Goal: Task Accomplishment & Management: Manage account settings

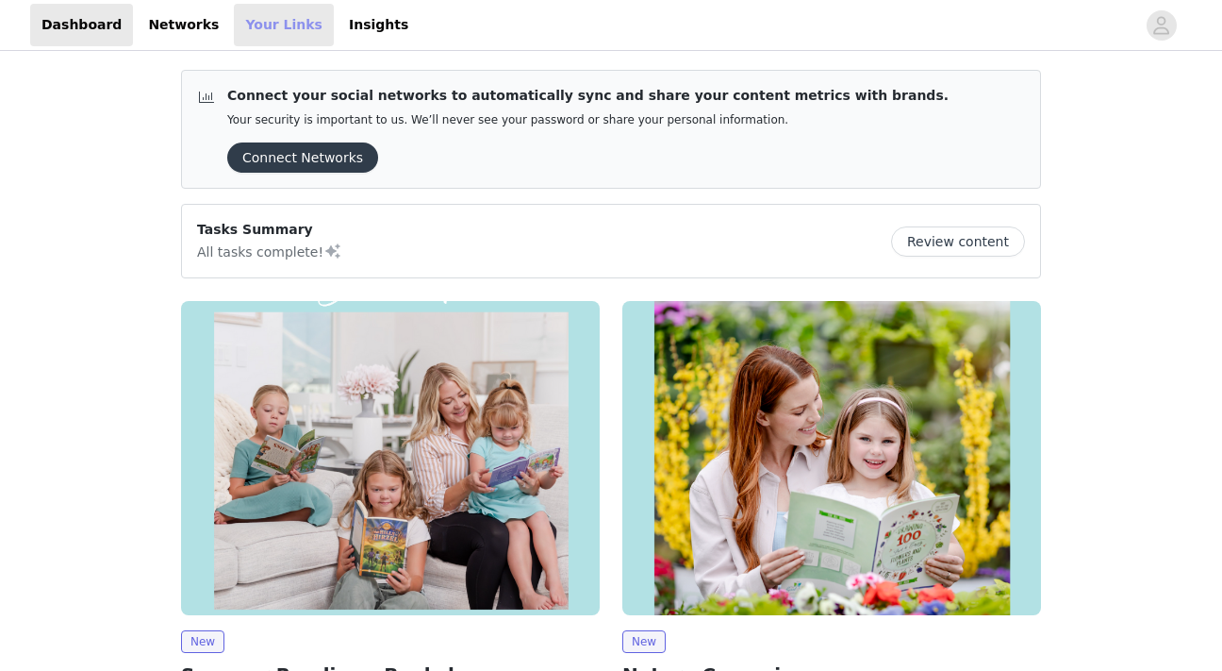
click at [254, 25] on link "Your Links" at bounding box center [284, 25] width 100 height 42
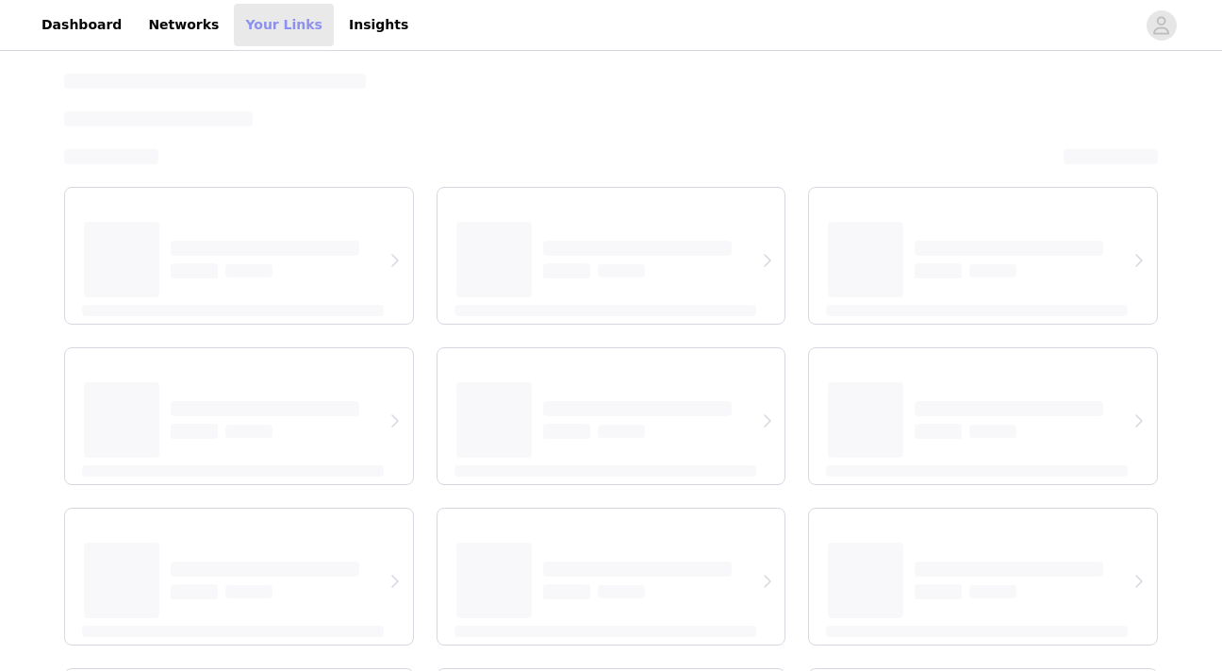
select select "12"
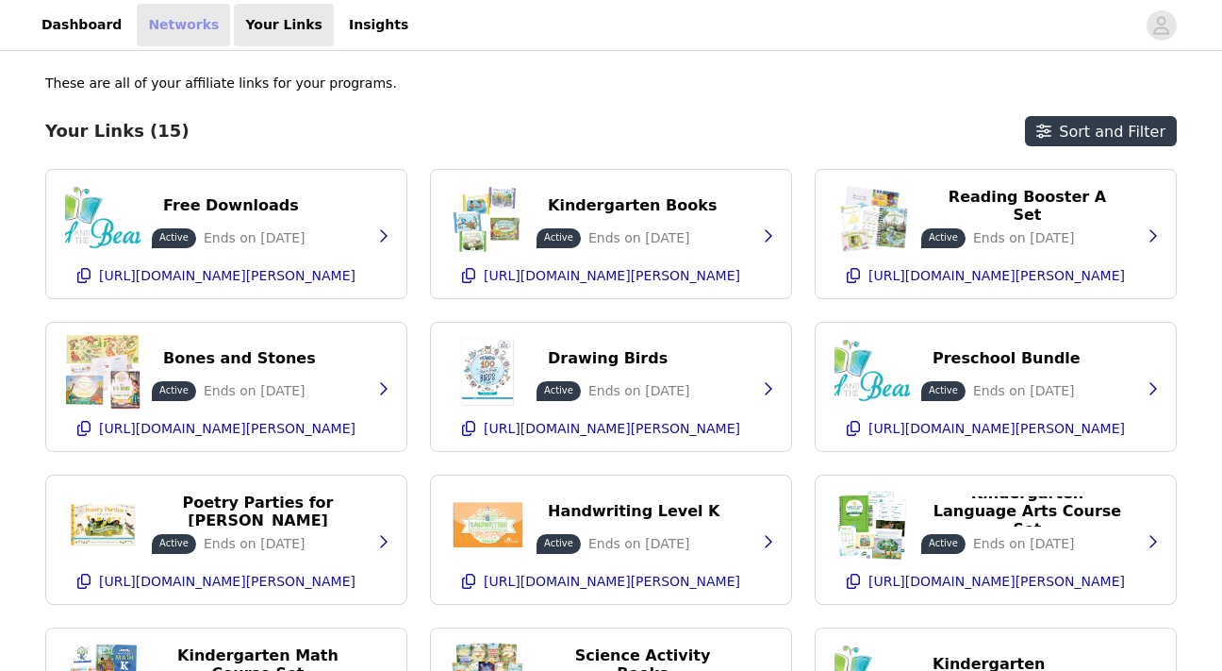
click at [141, 25] on link "Networks" at bounding box center [183, 25] width 93 height 42
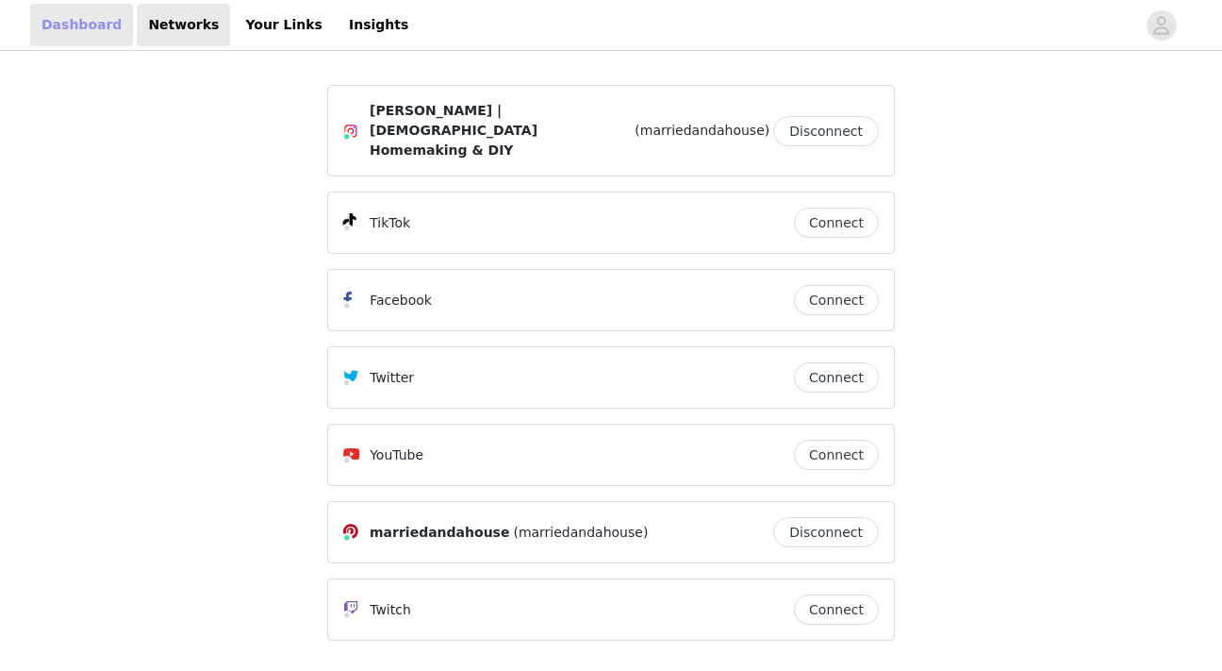
click at [57, 33] on link "Dashboard" at bounding box center [81, 25] width 103 height 42
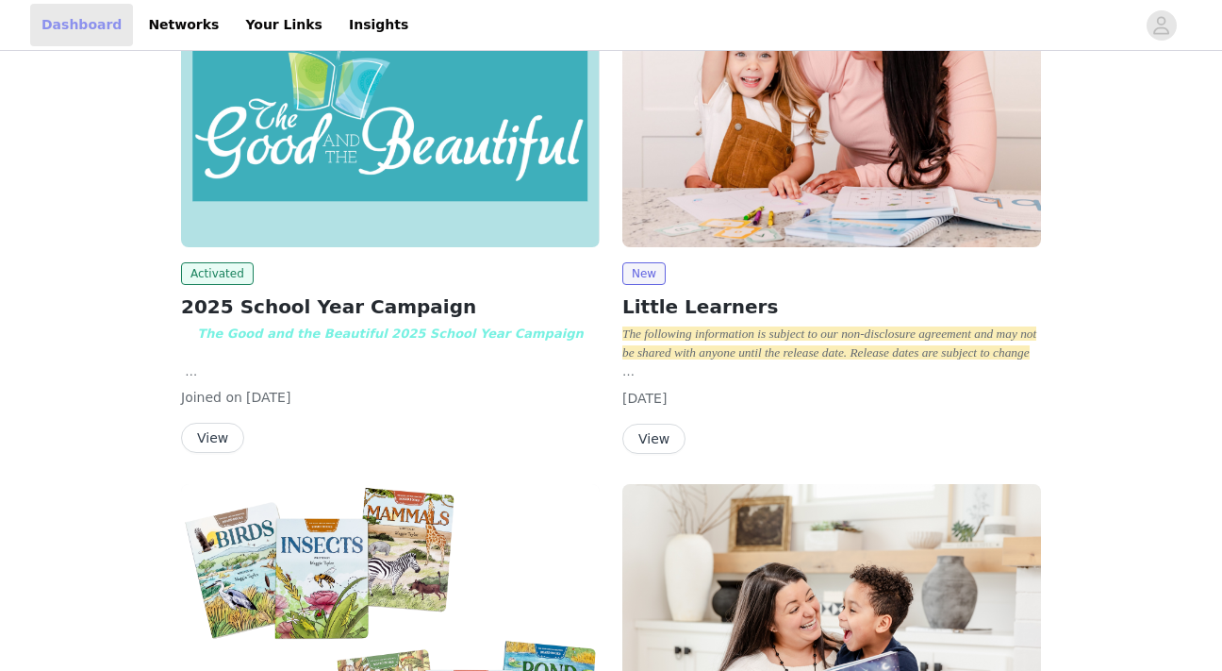
scroll to position [949, 0]
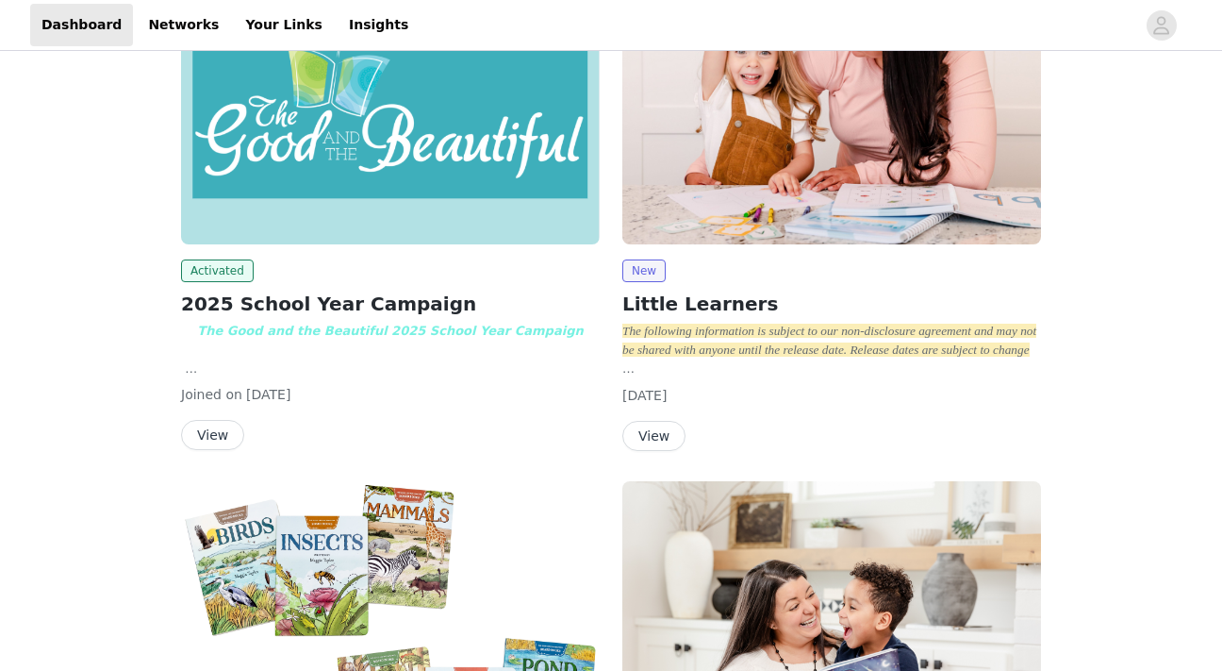
click at [207, 420] on button "View" at bounding box center [212, 435] width 63 height 30
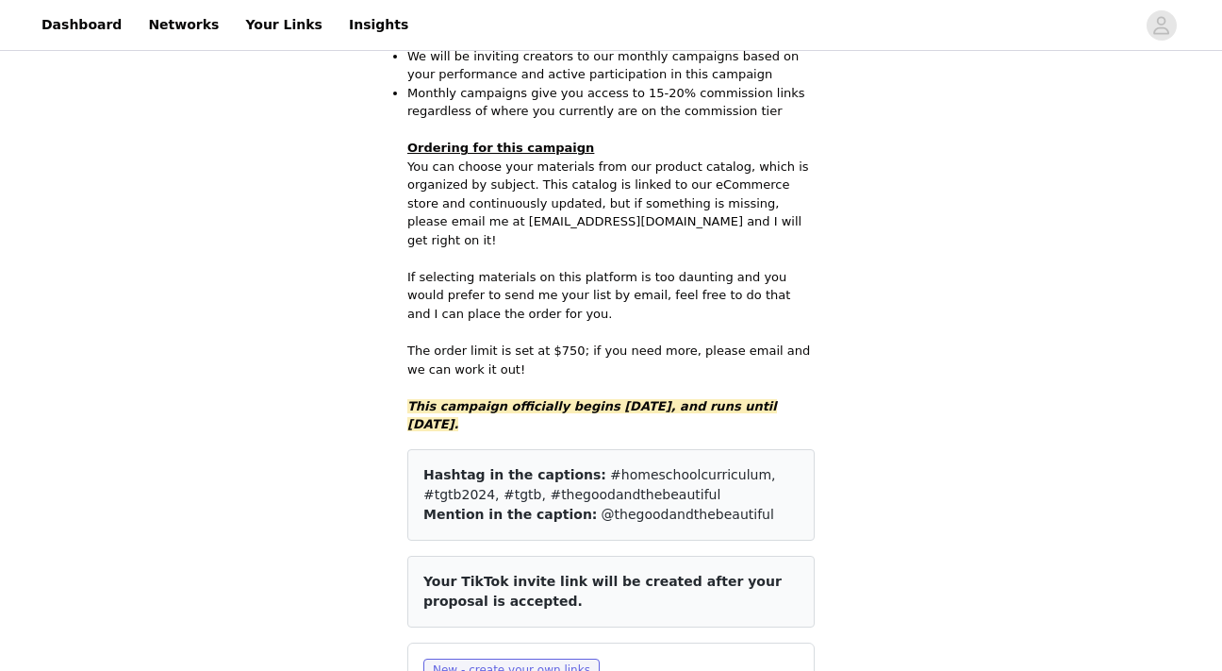
scroll to position [1908, 0]
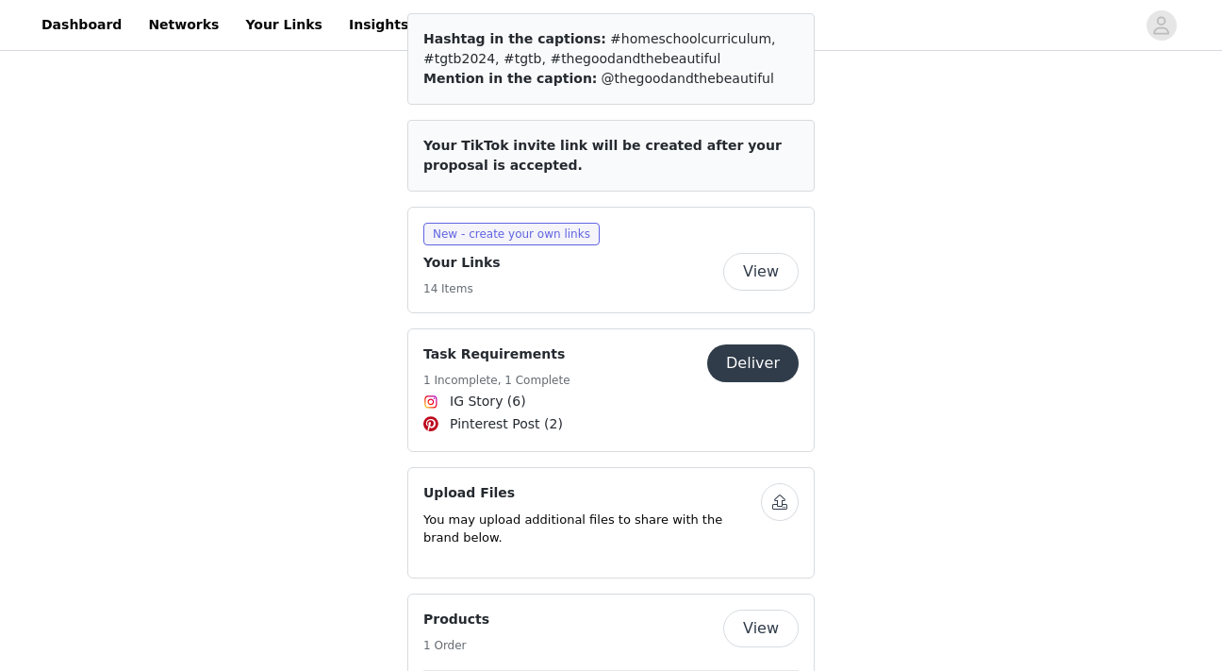
click at [758, 253] on button "View" at bounding box center [760, 272] width 75 height 38
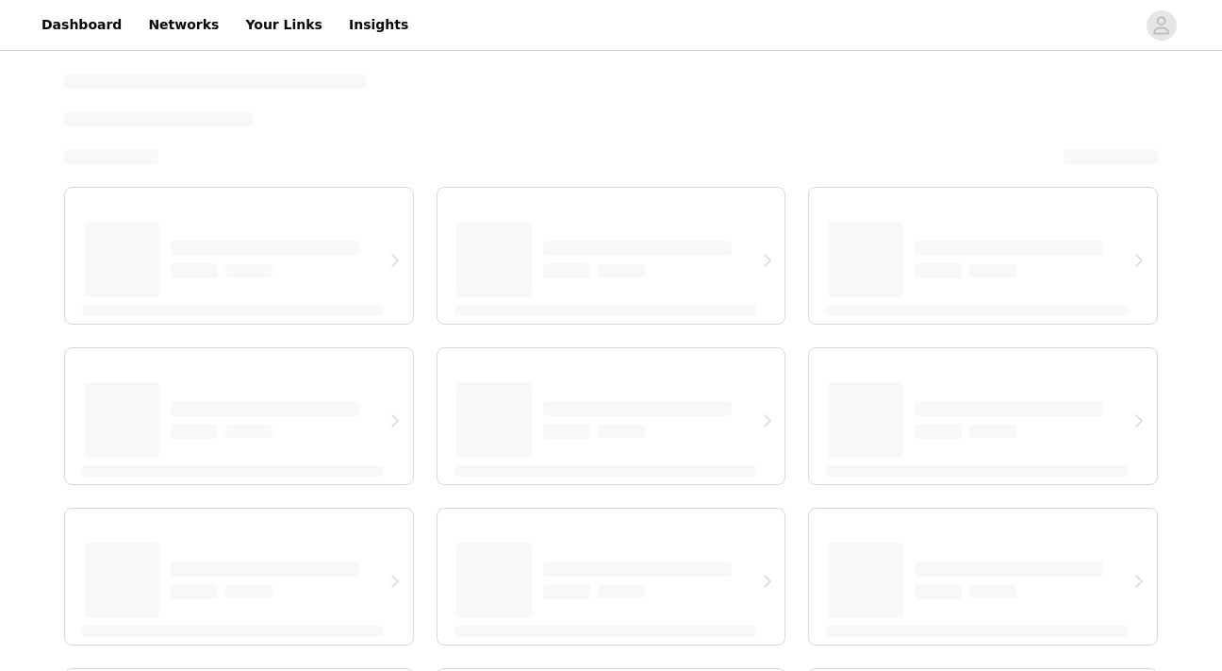
select select "12"
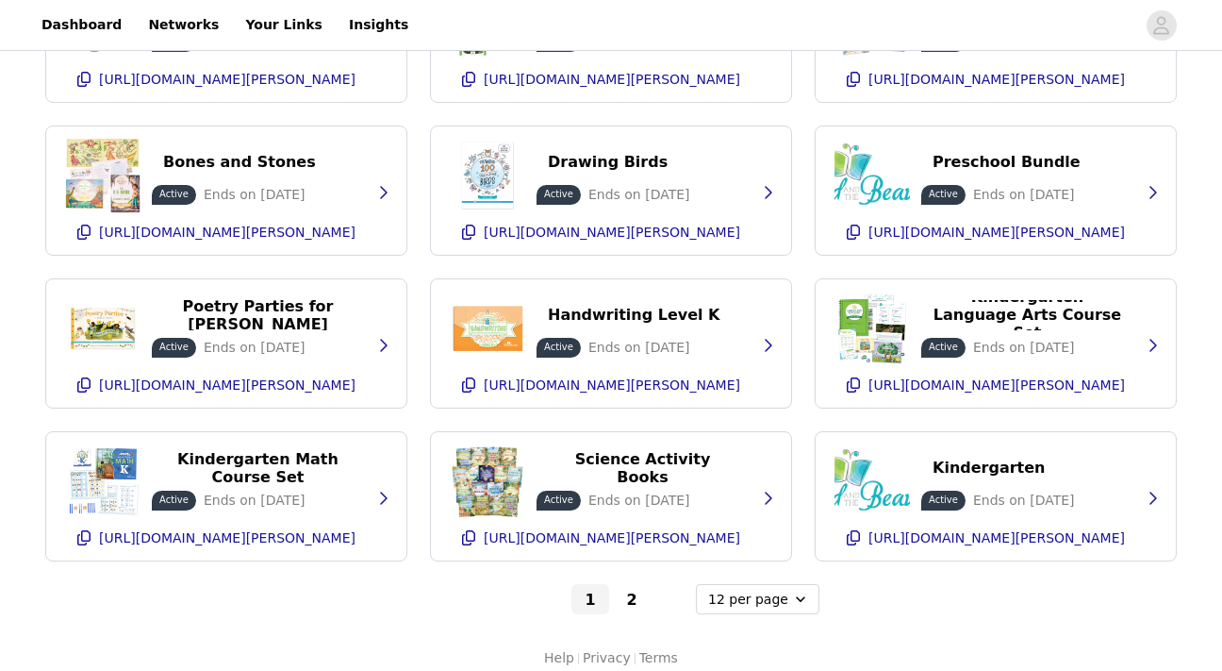
scroll to position [591, 0]
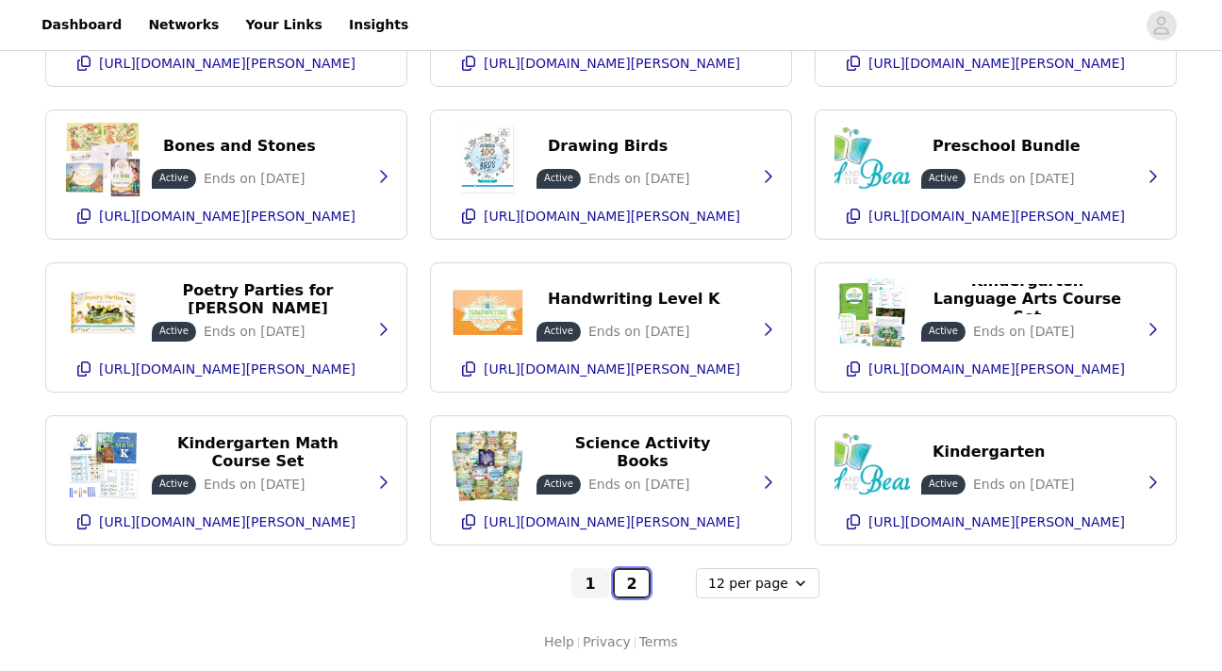
click at [633, 592] on button "2" at bounding box center [632, 583] width 38 height 30
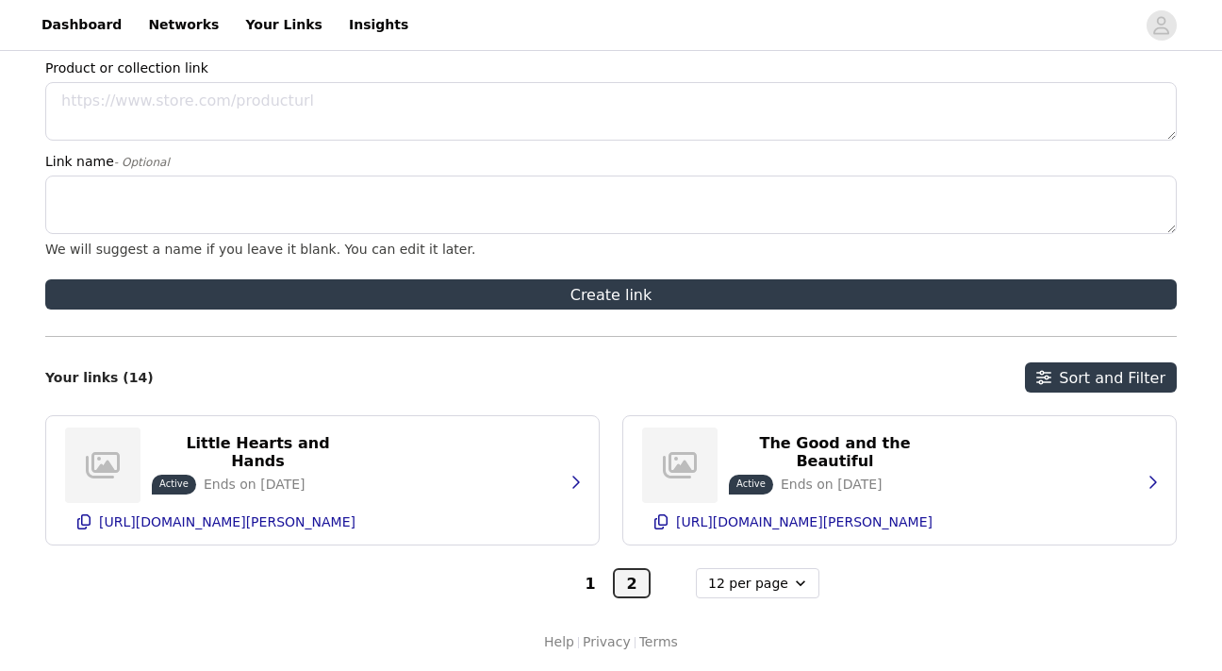
scroll to position [133, 0]
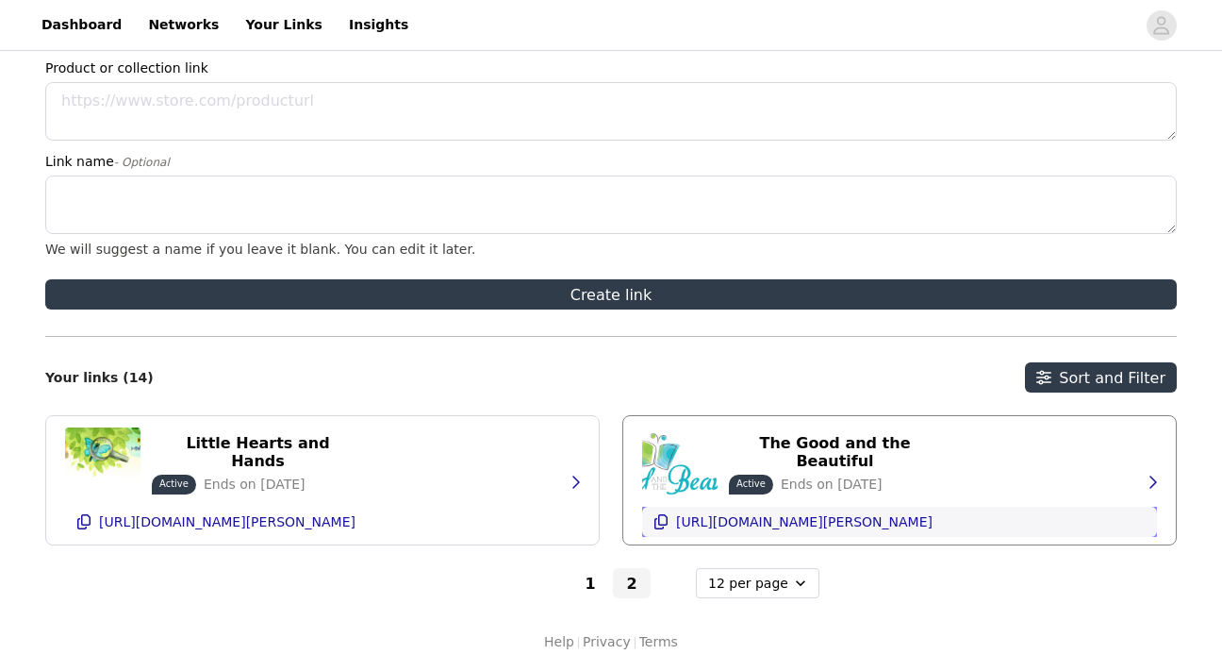
click at [830, 529] on p "[URL][DOMAIN_NAME][PERSON_NAME]" at bounding box center [804, 521] width 257 height 15
